Goal: Information Seeking & Learning: Find specific page/section

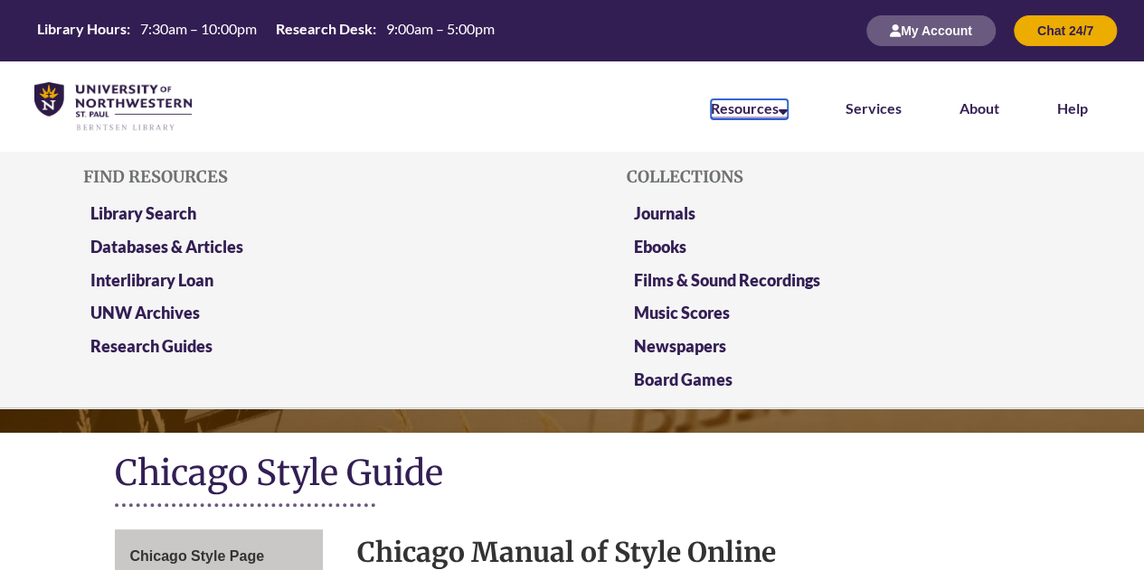
click at [777, 113] on link "Resources" at bounding box center [749, 109] width 77 height 20
click at [132, 238] on link "Databases & Articles" at bounding box center [166, 248] width 153 height 23
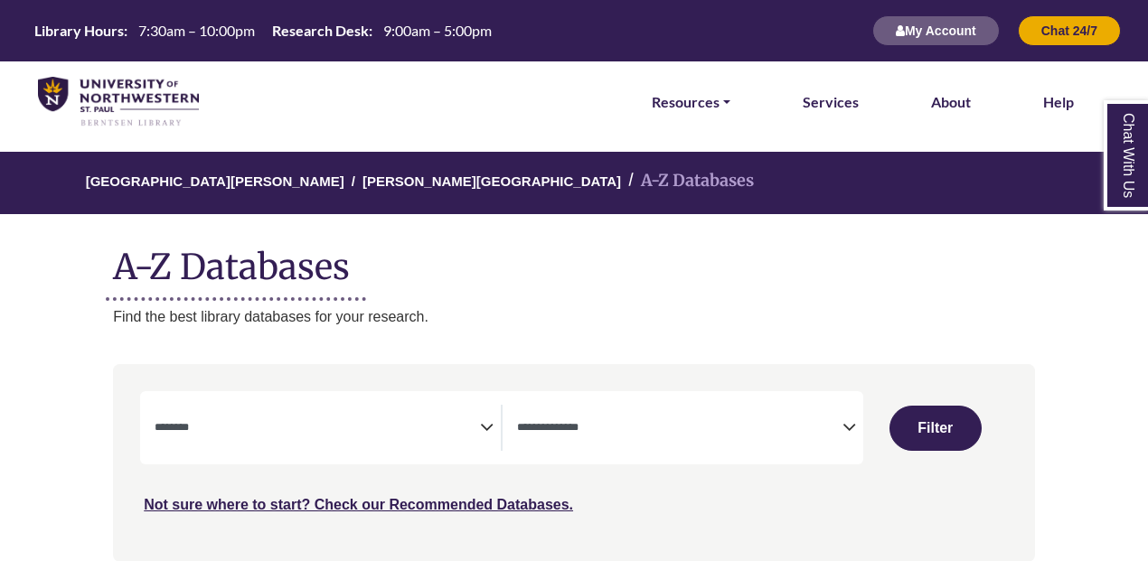
select select "Database Subject Filter"
select select "Database Types Filter"
select select "Database Subject Filter"
select select "Database Types Filter"
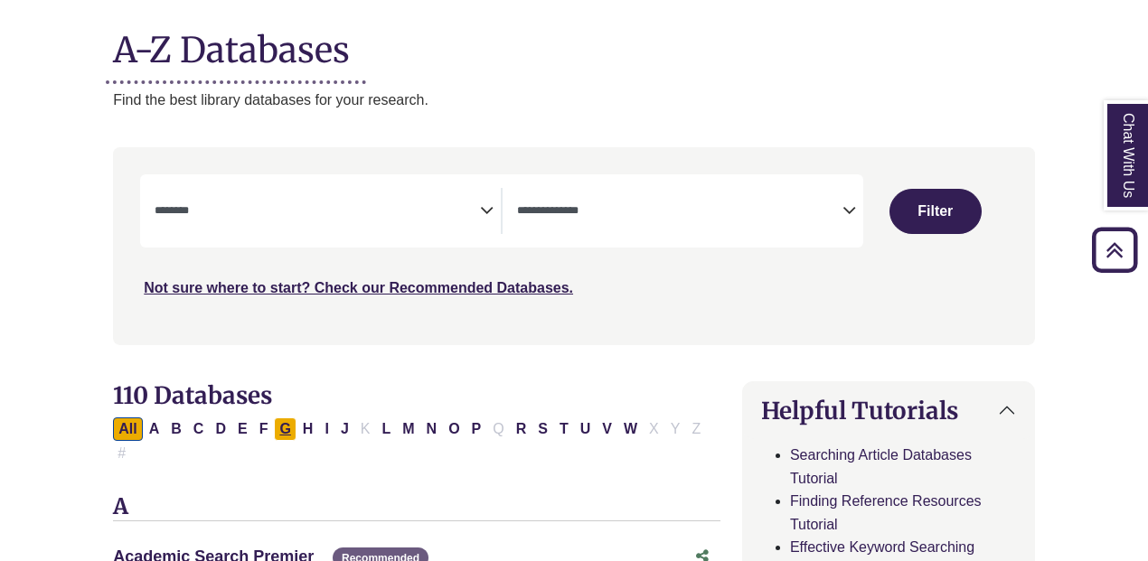
scroll to position [340, 0]
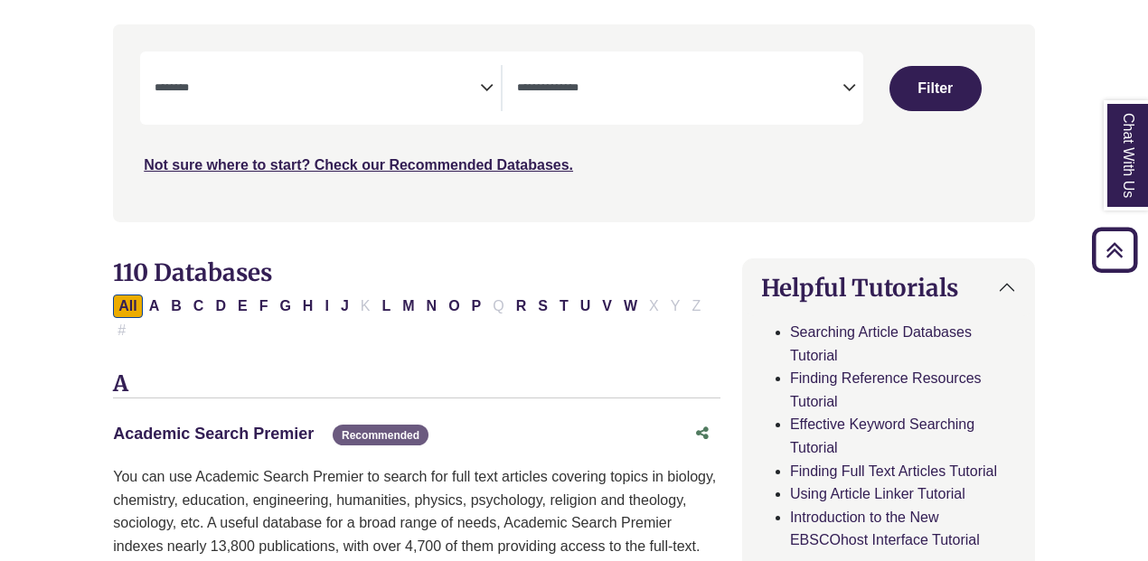
click at [242, 425] on link "Academic Search Premier This link opens in a new window" at bounding box center [213, 434] width 201 height 18
